Goal: Register for event/course

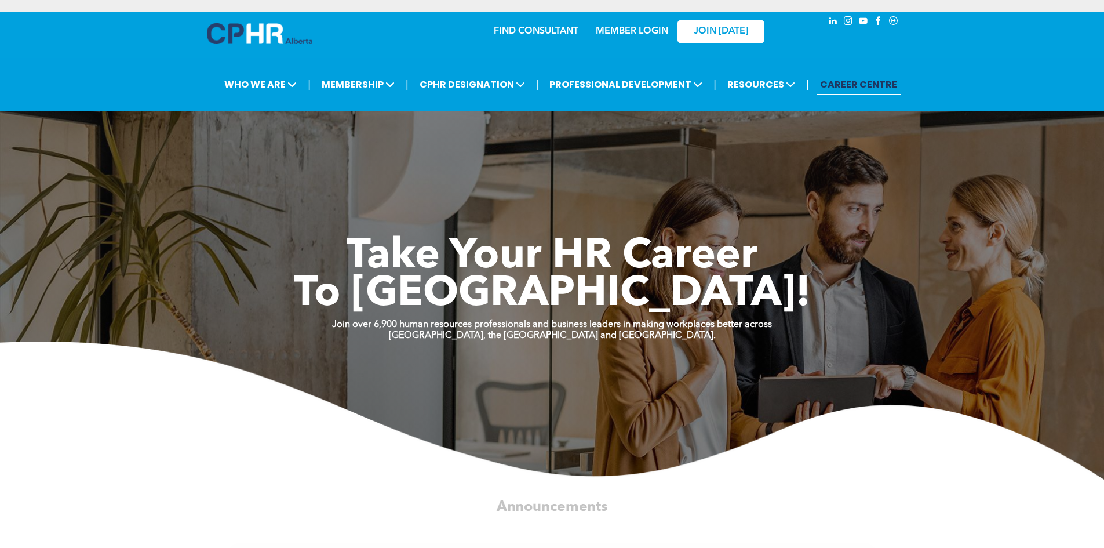
click at [46, 385] on img at bounding box center [552, 410] width 1104 height 138
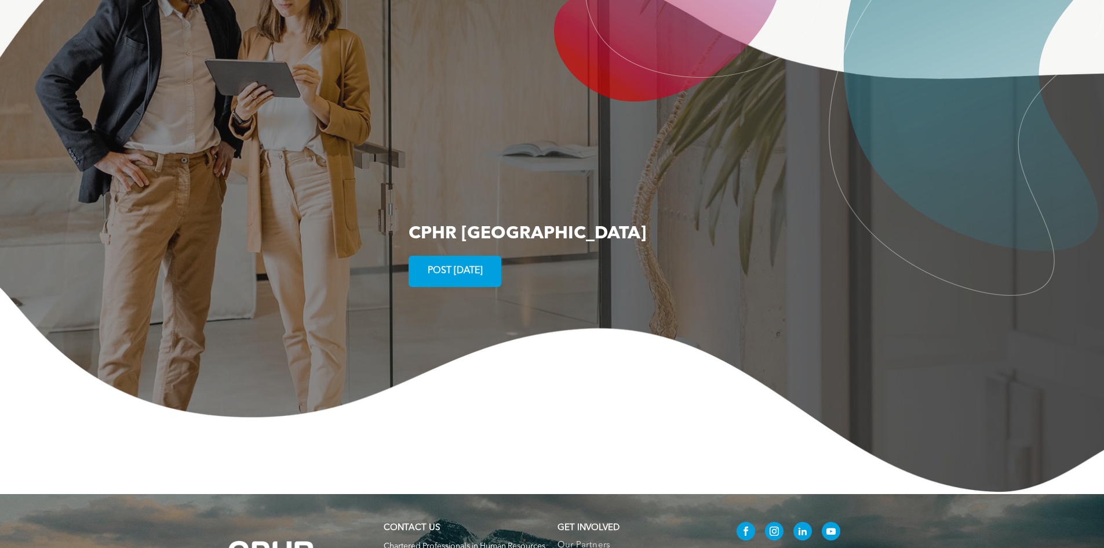
scroll to position [2108, 0]
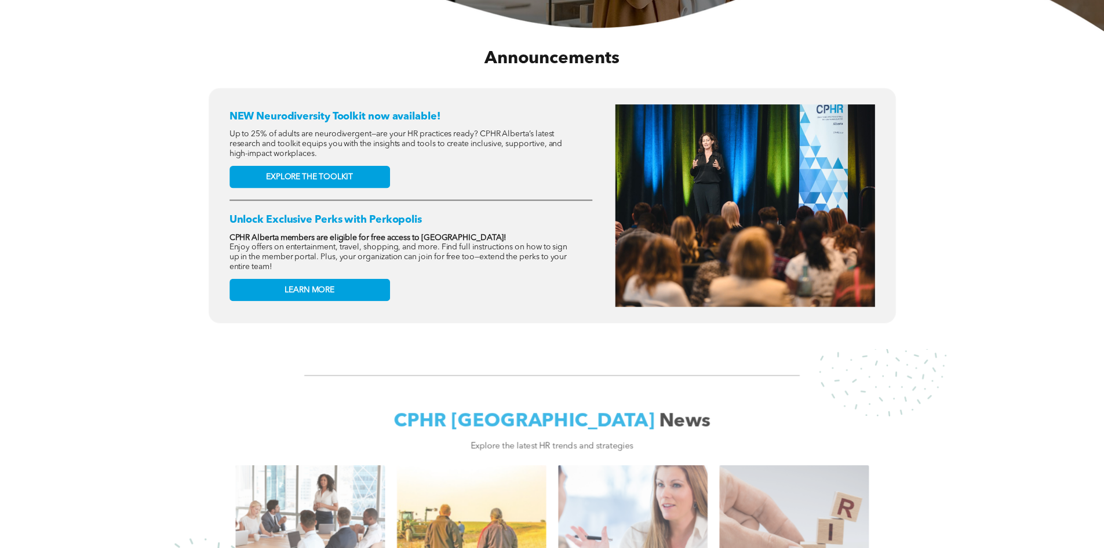
scroll to position [492, 0]
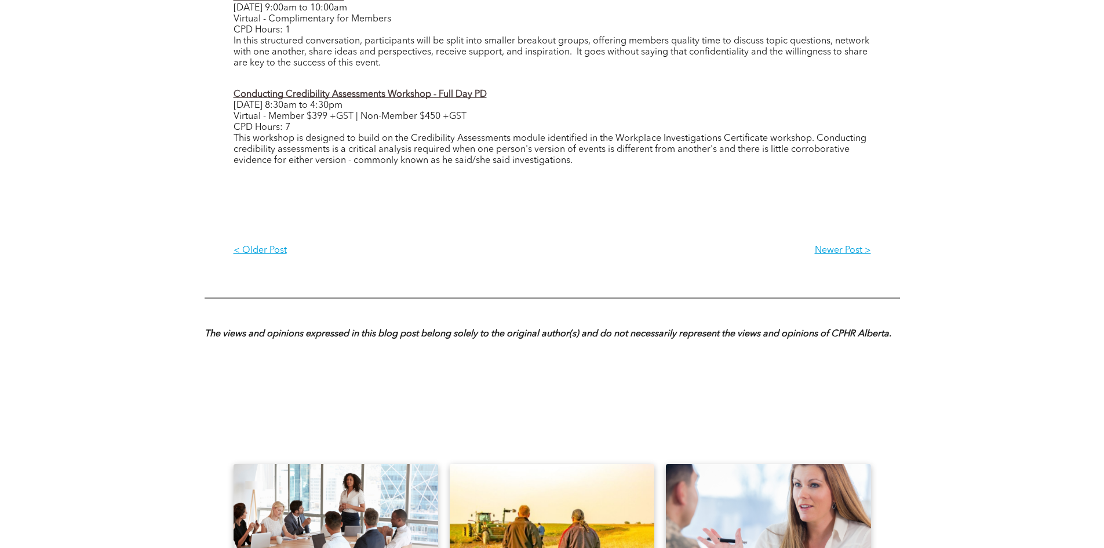
scroll to position [1825, 0]
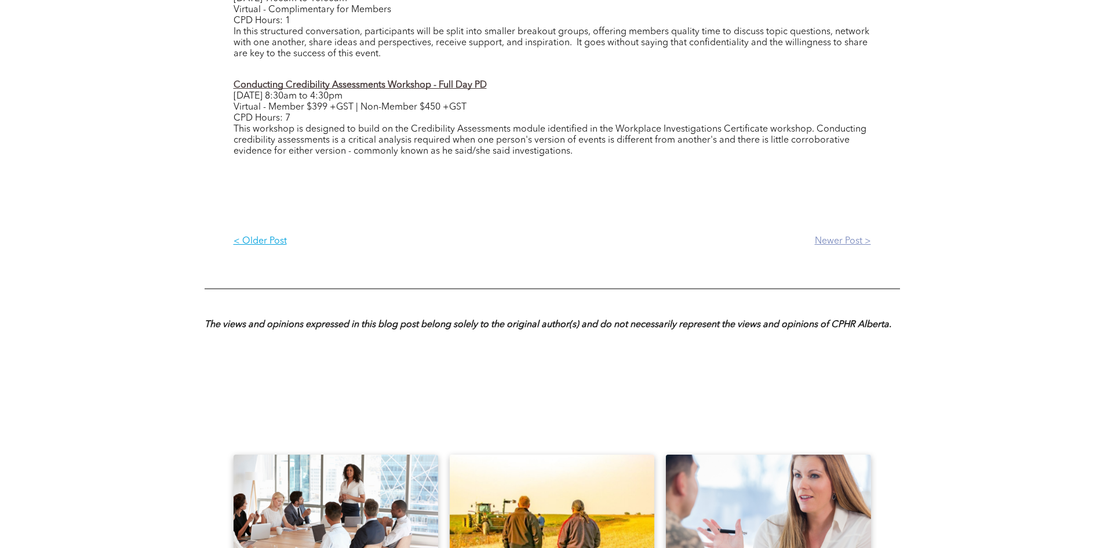
click at [838, 244] on p "Newer Post >" at bounding box center [711, 241] width 319 height 11
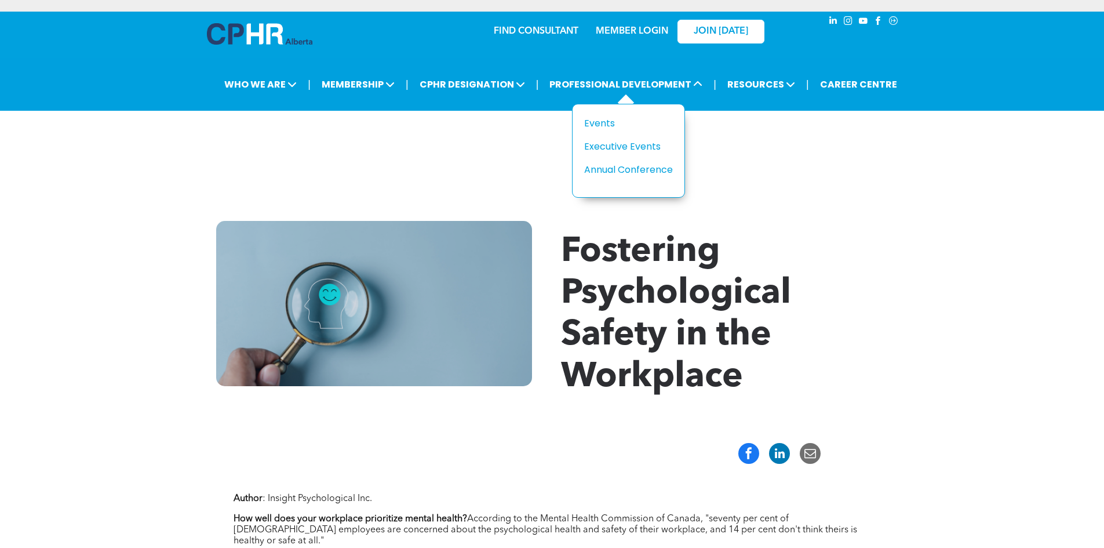
click at [611, 114] on div "Title Events Executive Events Annual Conference" at bounding box center [628, 151] width 113 height 94
click at [610, 121] on div "Events" at bounding box center [624, 123] width 80 height 14
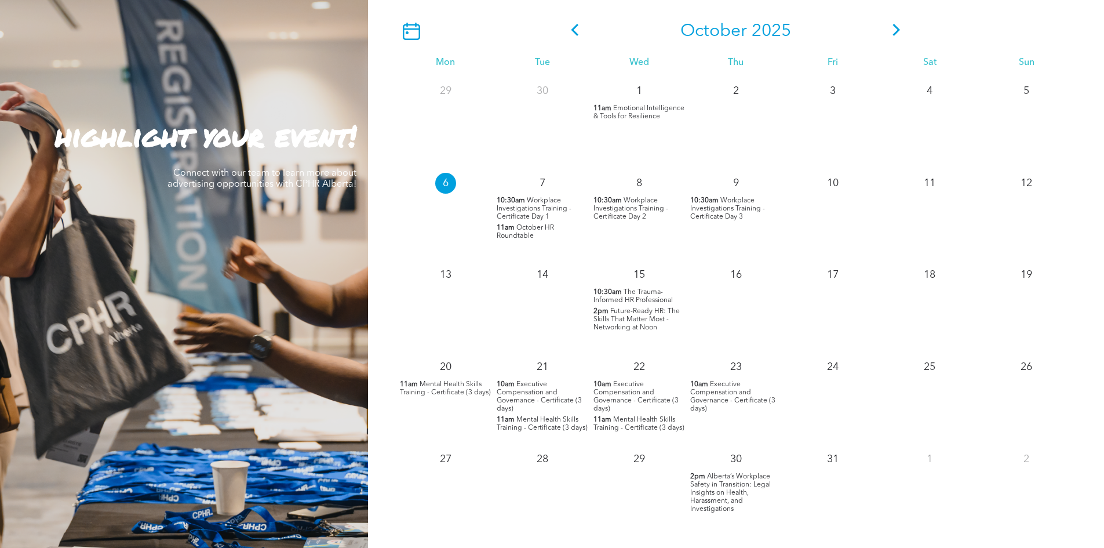
scroll to position [1068, 0]
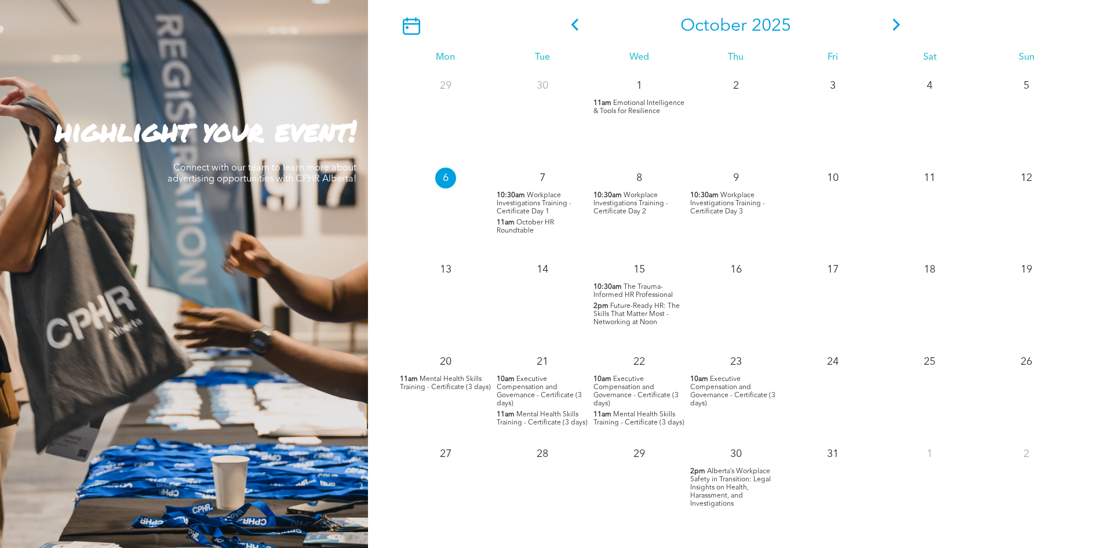
click at [530, 388] on span "Executive Compensation and Governance - Certificate (3 days)" at bounding box center [539, 391] width 85 height 31
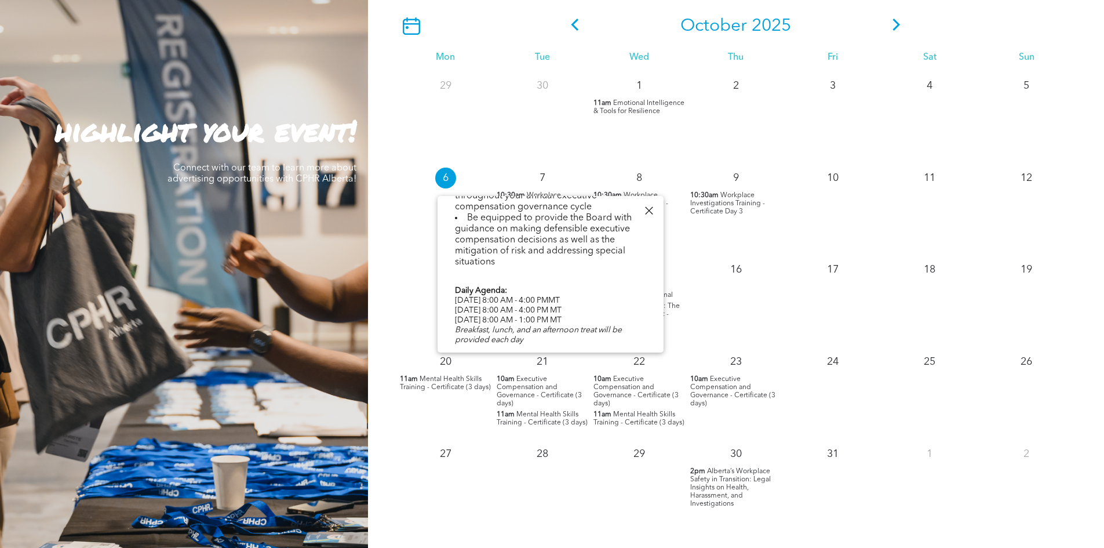
scroll to position [610, 0]
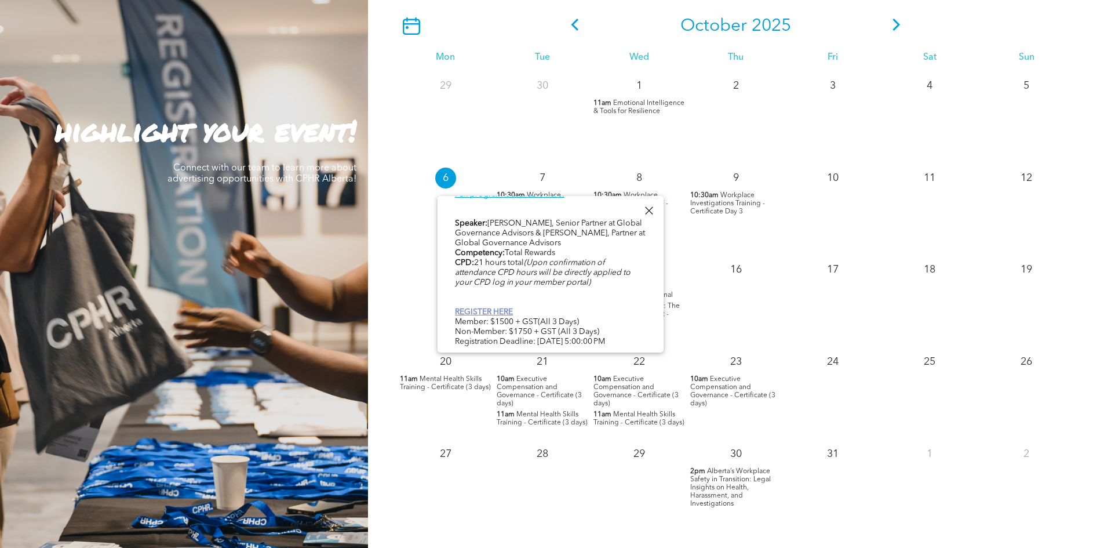
click at [465, 308] on link "REGISTER HERE" at bounding box center [484, 312] width 58 height 8
click at [480, 320] on link "REGISTER HERE" at bounding box center [484, 316] width 58 height 8
